Goal: Task Accomplishment & Management: Complete application form

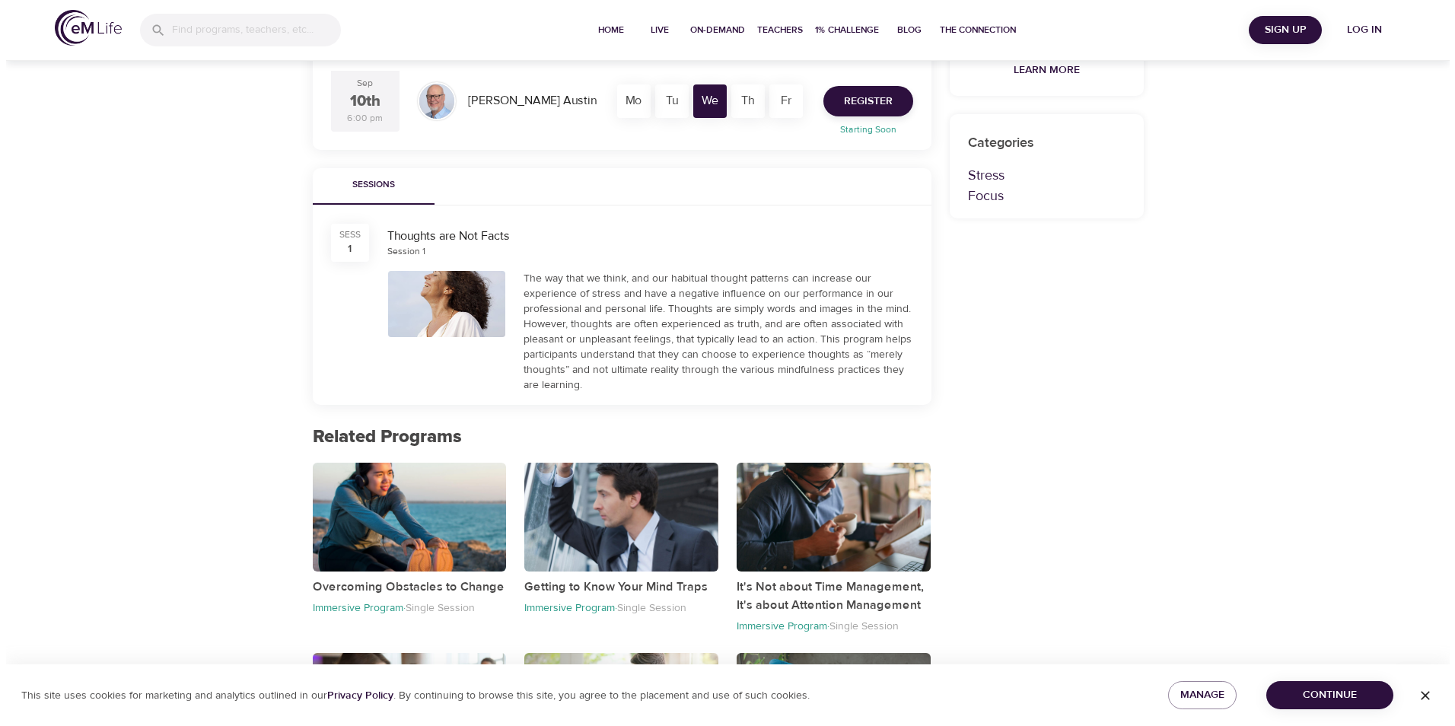
scroll to position [152, 0]
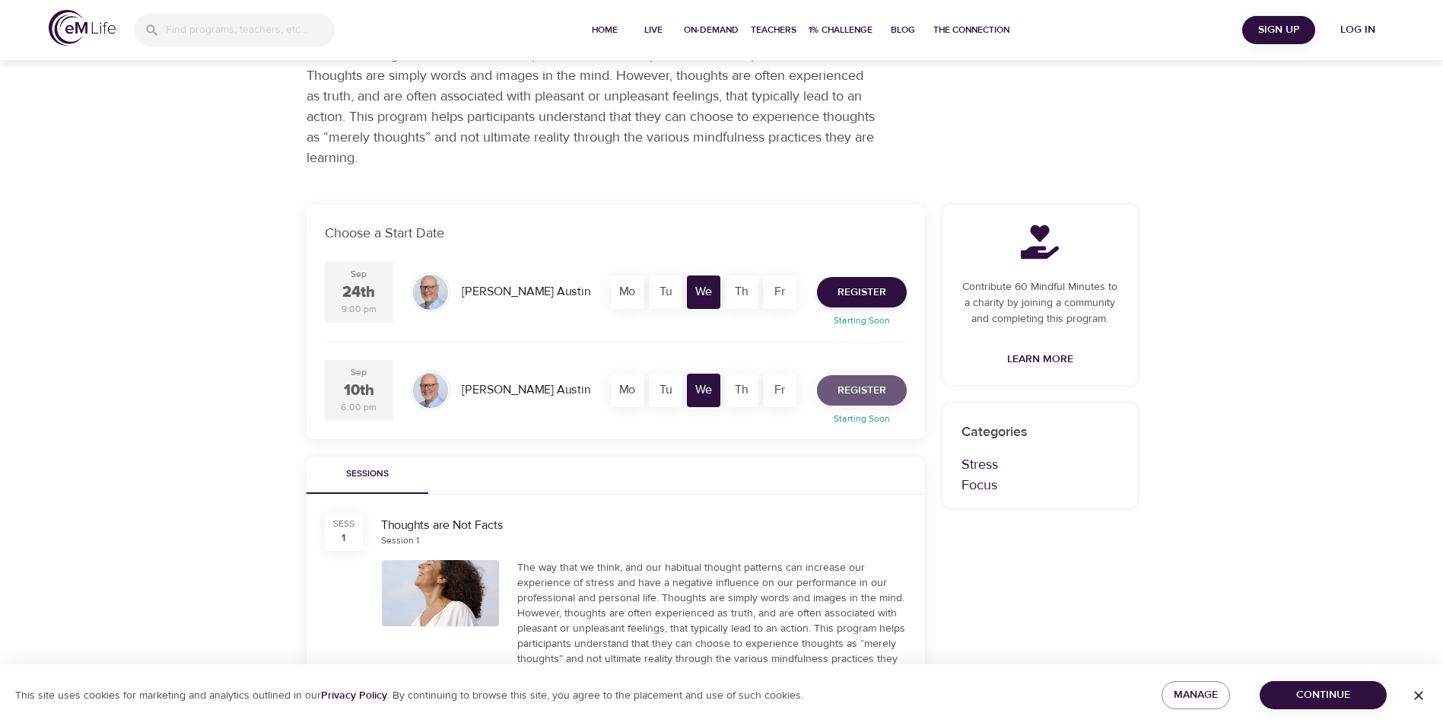
click at [866, 391] on span "Register" at bounding box center [862, 390] width 49 height 19
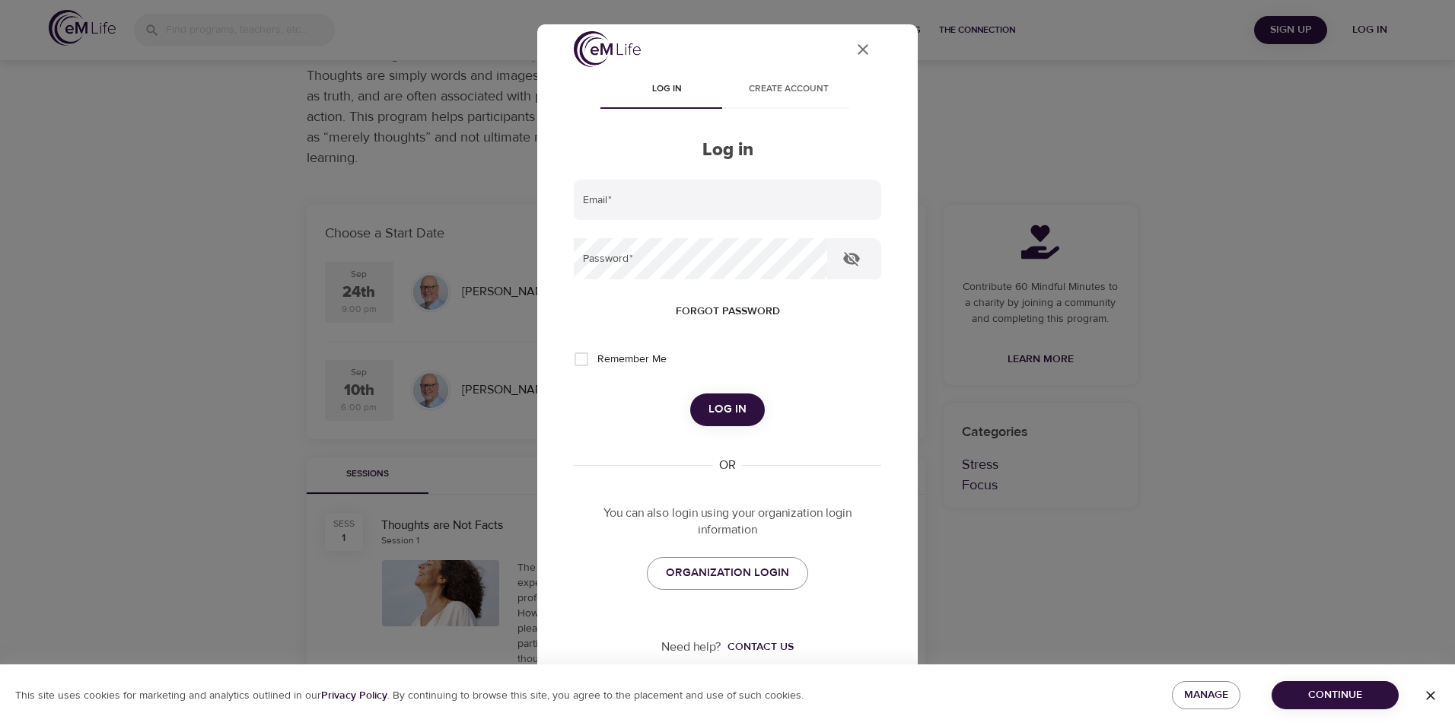
scroll to position [11, 0]
click at [730, 571] on span "ORGANIZATION LOGIN" at bounding box center [727, 571] width 123 height 20
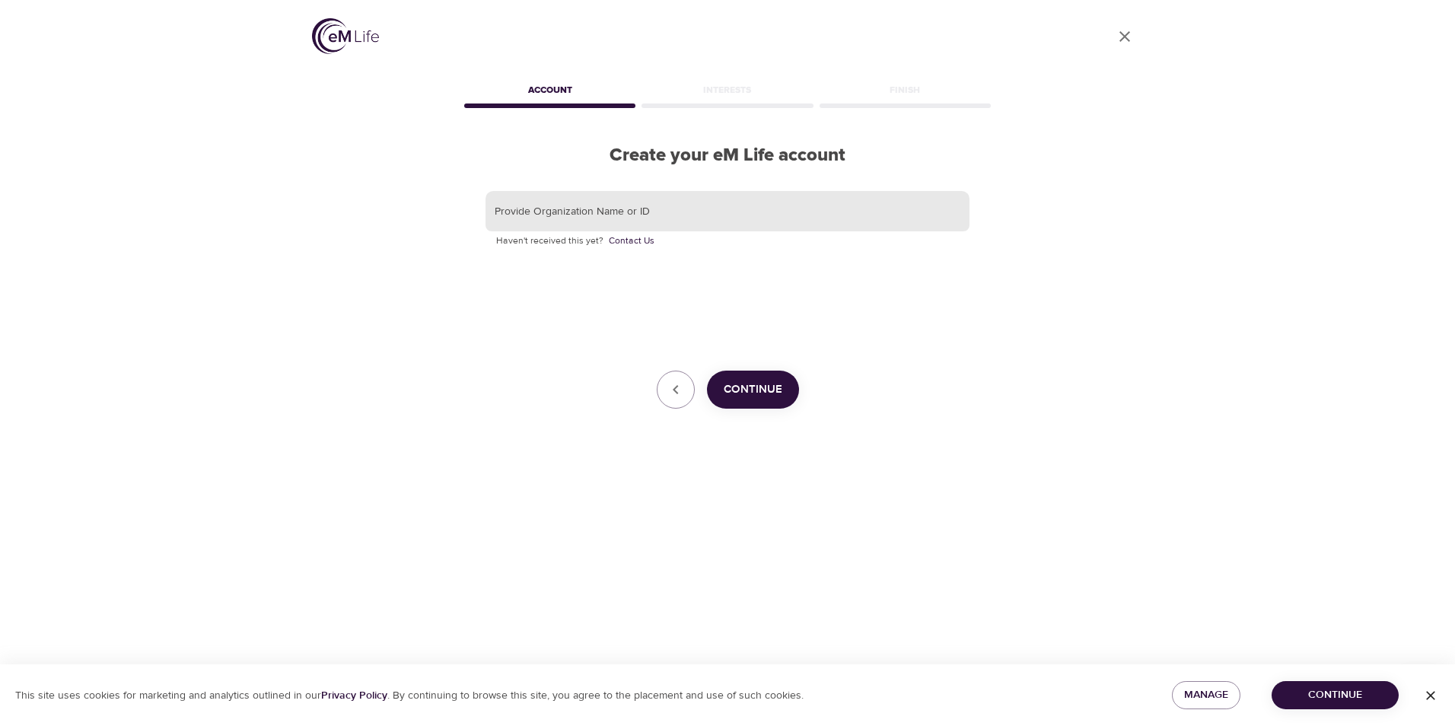
click at [572, 215] on input "text" at bounding box center [727, 211] width 484 height 41
click at [764, 386] on span "Continue" at bounding box center [753, 390] width 59 height 20
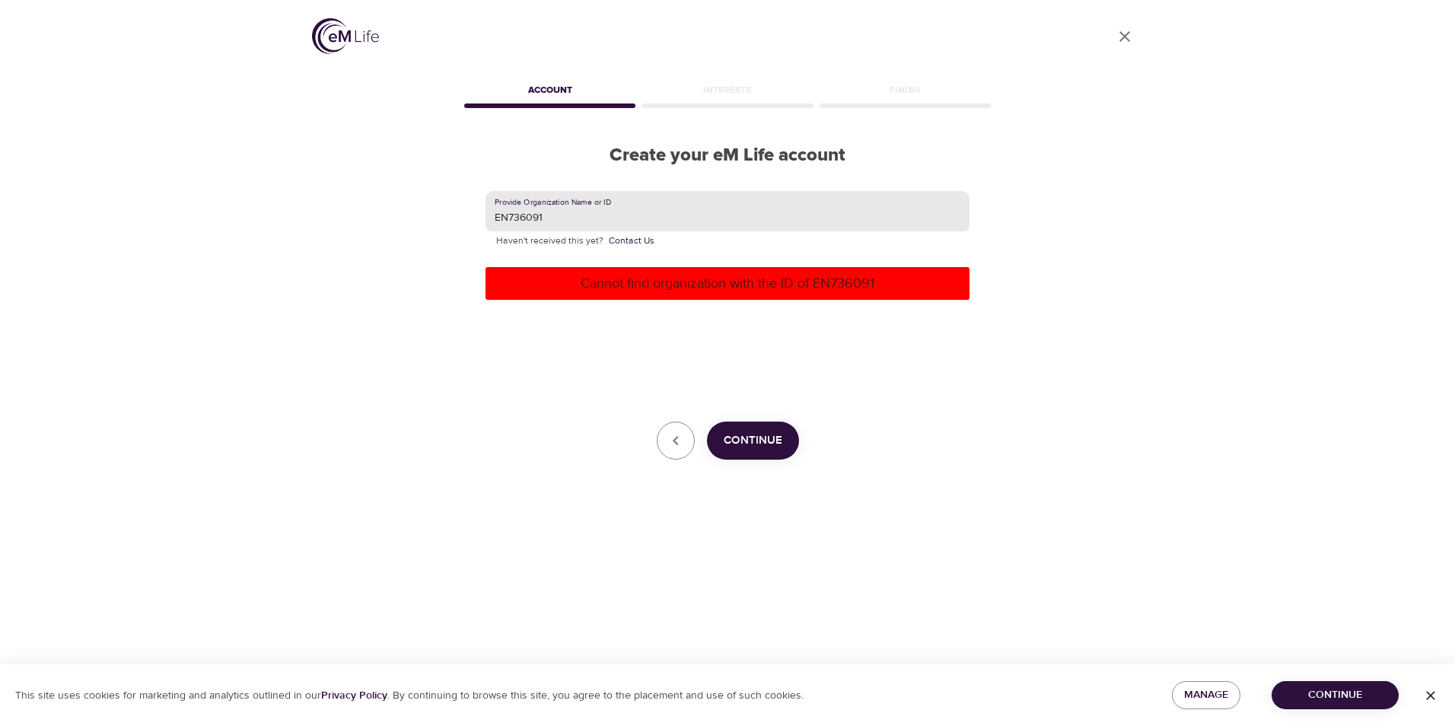
drag, startPoint x: 584, startPoint y: 216, endPoint x: 457, endPoint y: 216, distance: 126.3
click at [457, 216] on div "User Profile Account Interests Finish Create your eM Life account Provide Organ…" at bounding box center [727, 363] width 867 height 726
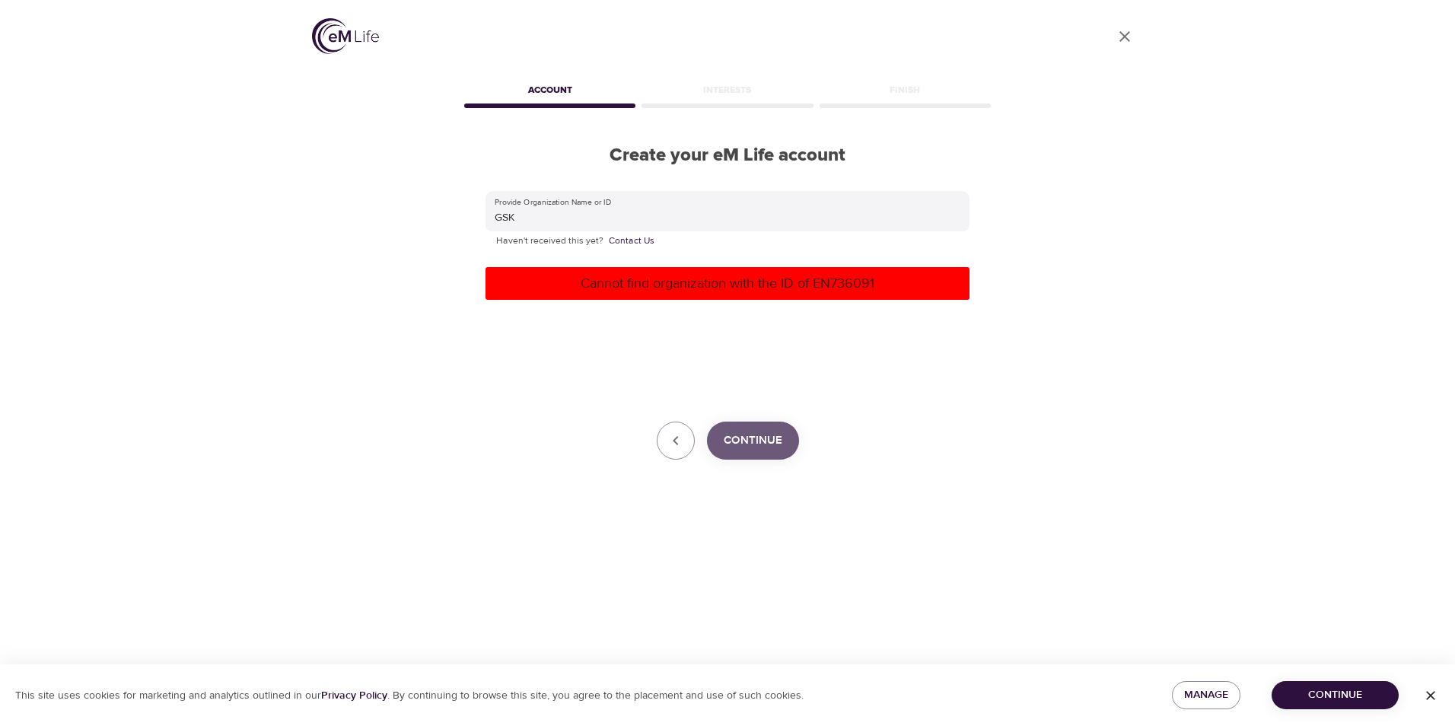
click at [762, 441] on span "Continue" at bounding box center [753, 441] width 59 height 20
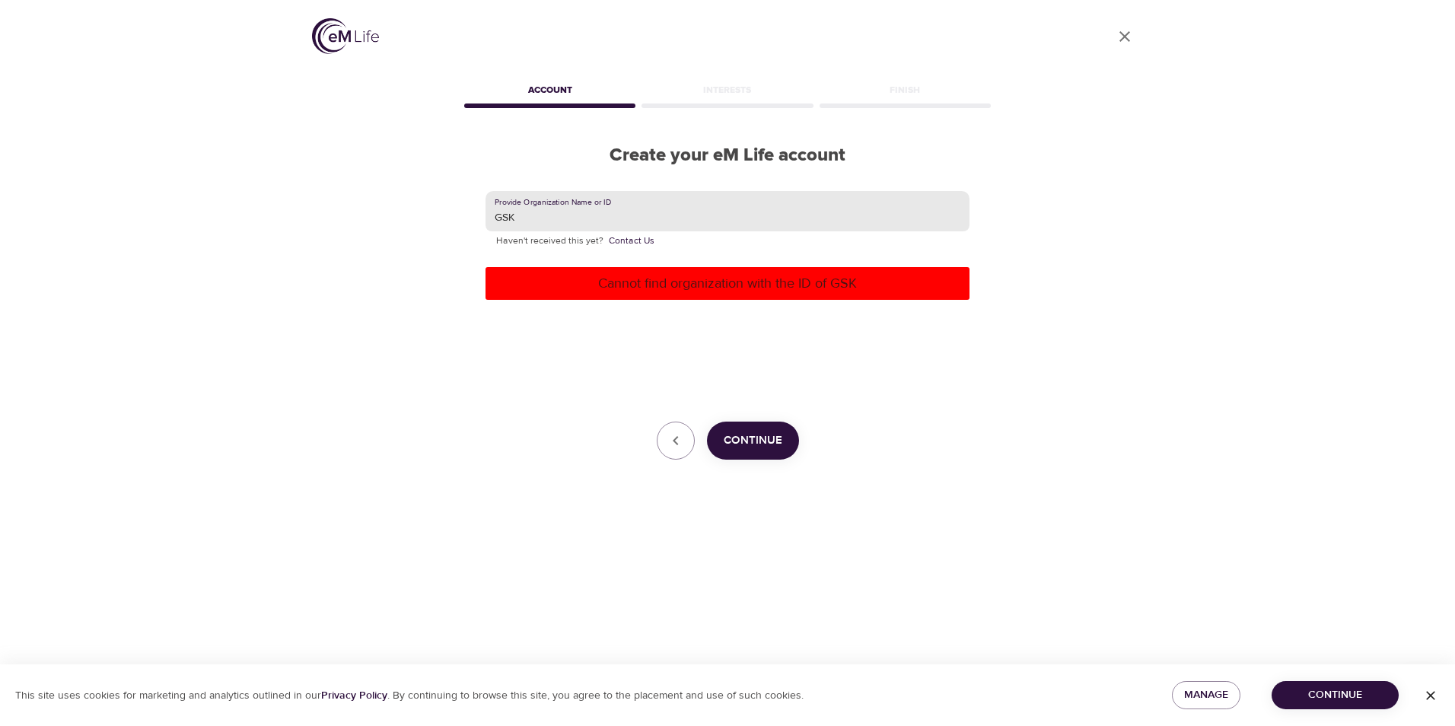
click at [530, 220] on input "GSK" at bounding box center [727, 211] width 484 height 41
type input "GSK BIO"
click at [775, 436] on span "Continue" at bounding box center [753, 441] width 59 height 20
